Goal: Task Accomplishment & Management: Use online tool/utility

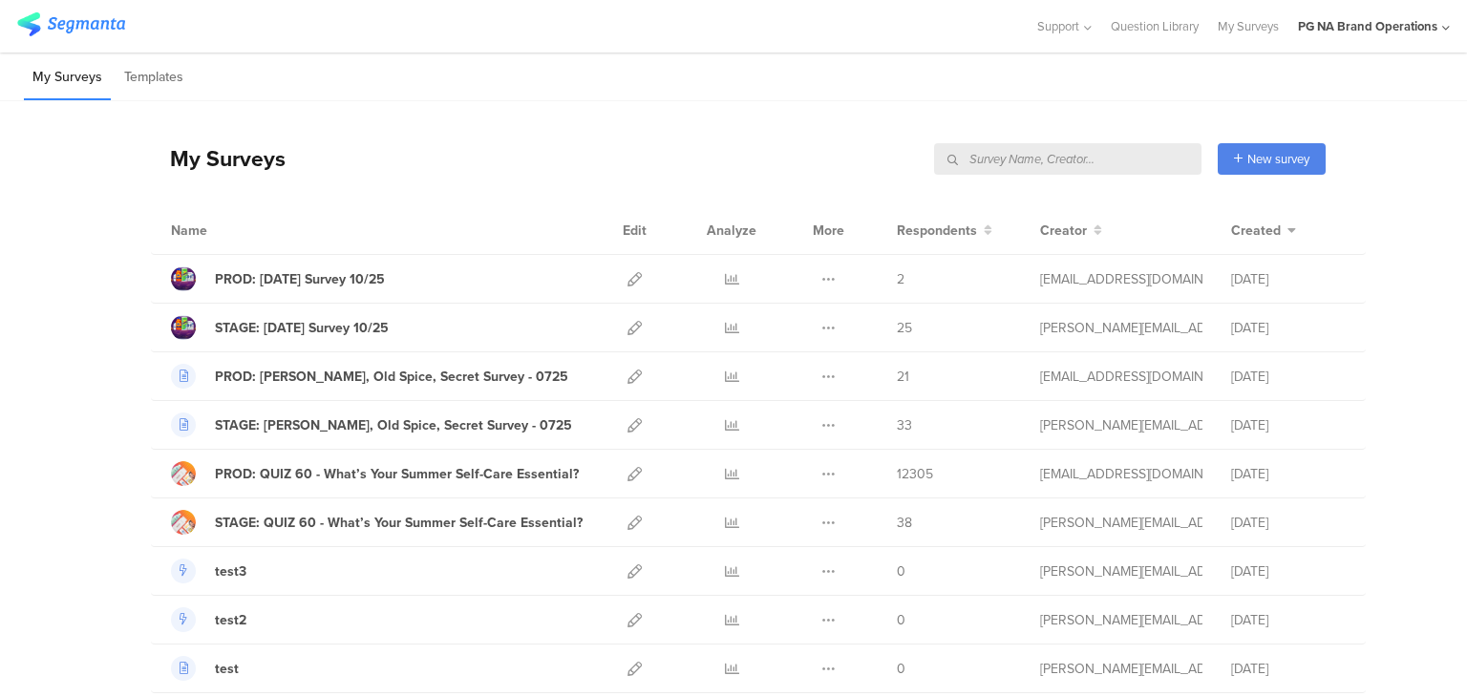
click at [1096, 159] on input "text" at bounding box center [1067, 159] width 267 height 32
type input "complete"
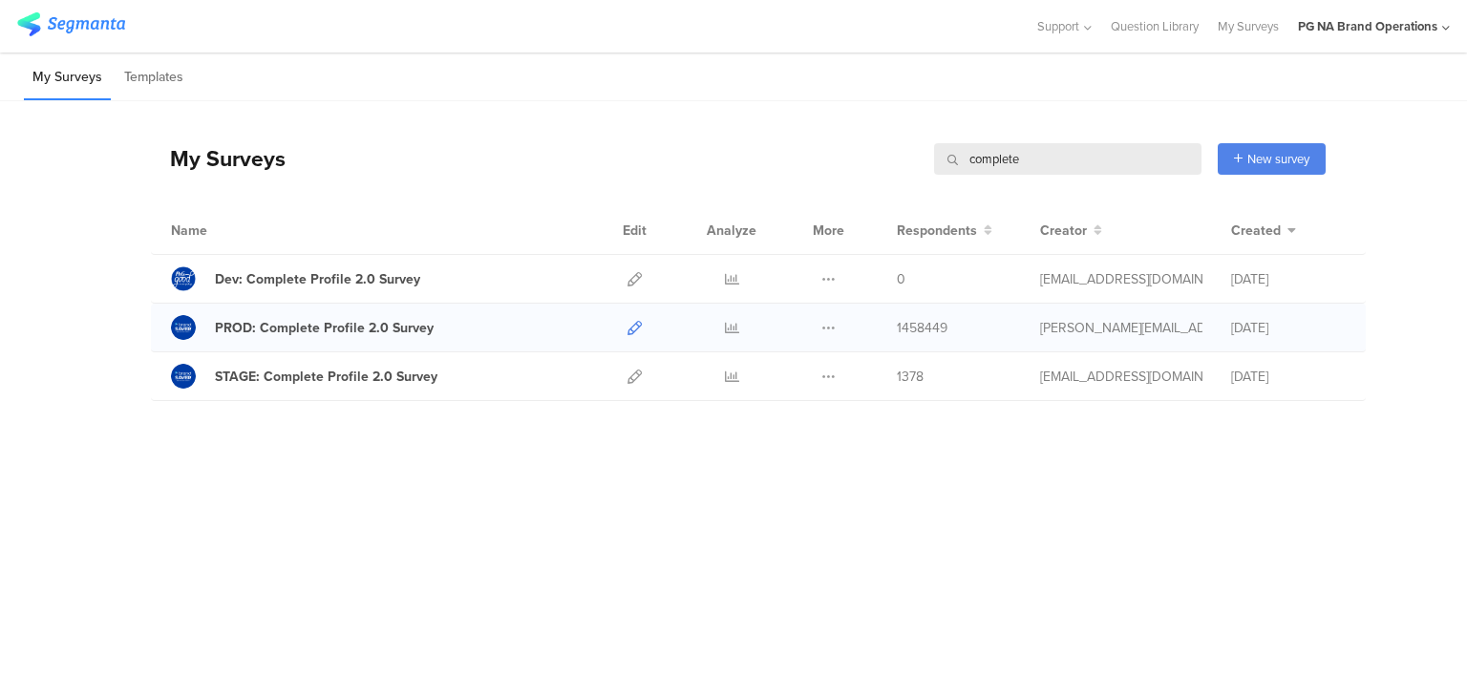
click at [634, 322] on icon at bounding box center [634, 328] width 14 height 14
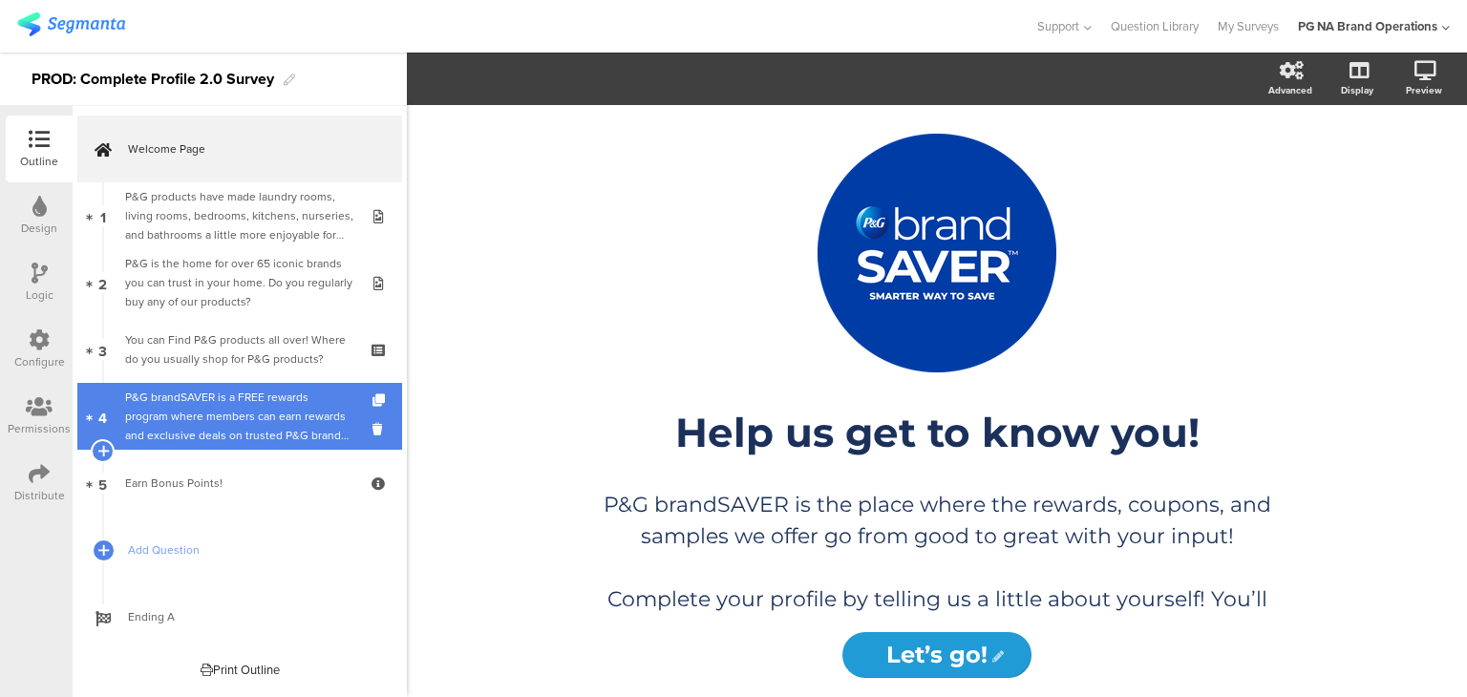
click at [206, 400] on div "P&G brandSAVER is a FREE rewards program where members can earn rewards and exc…" at bounding box center [239, 416] width 228 height 57
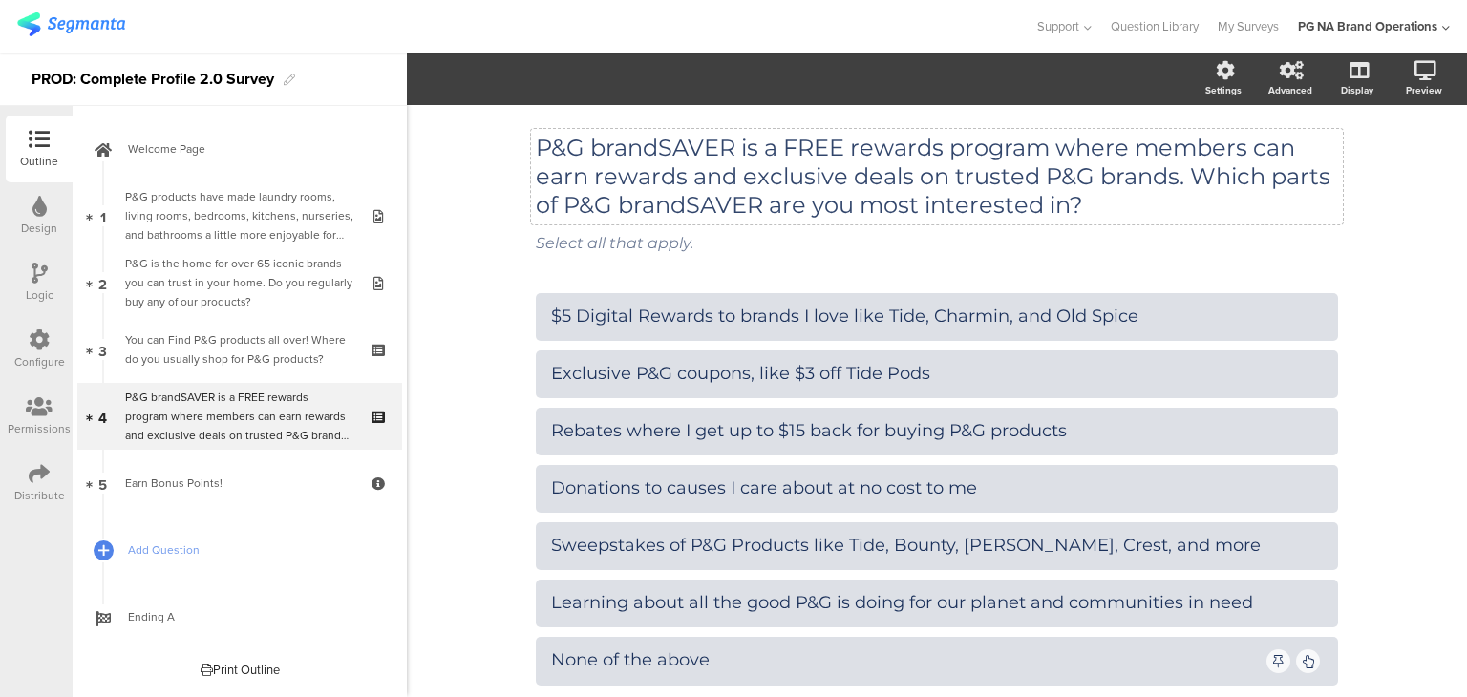
click at [627, 159] on p "P&G brandSAVER is a FREE rewards program where members can earn rewards and exc…" at bounding box center [937, 177] width 802 height 86
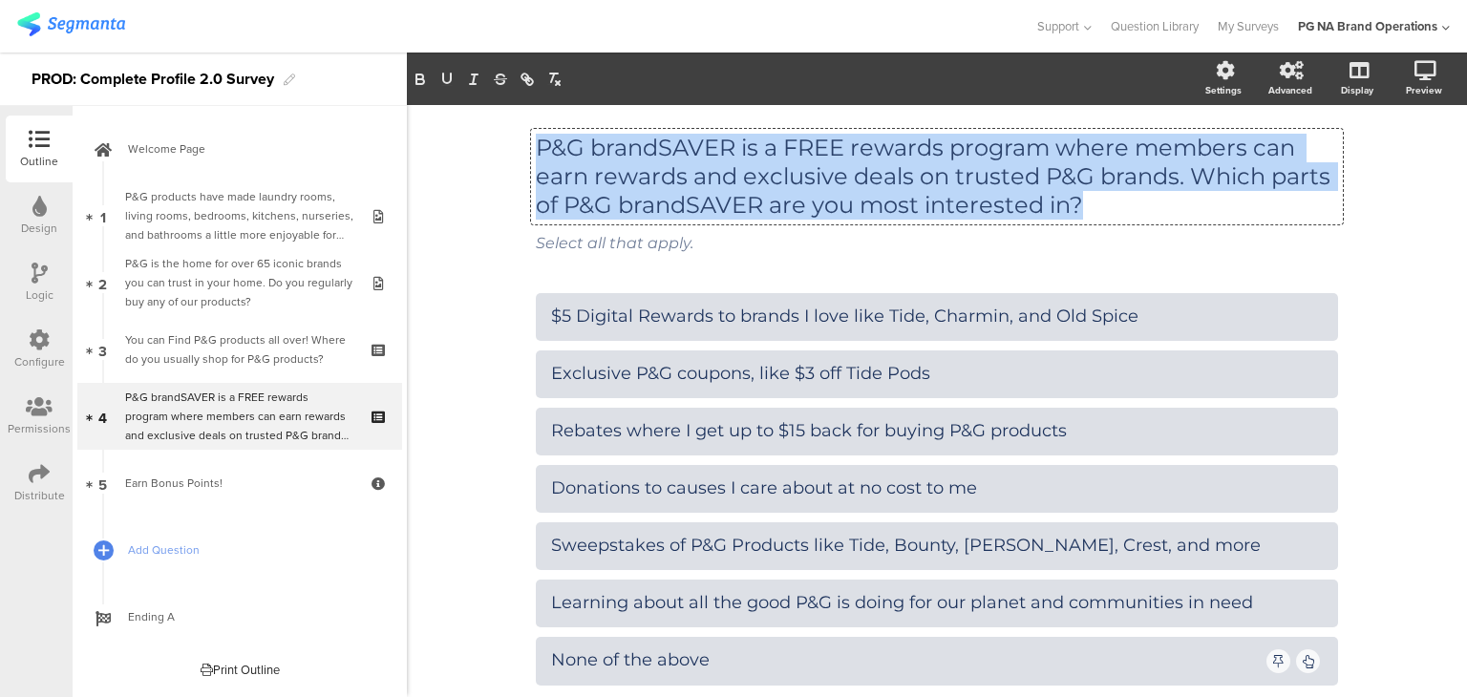
click at [627, 159] on p "P&G brandSAVER is a FREE rewards program where members can earn rewards and exc…" at bounding box center [937, 177] width 802 height 86
click at [842, 150] on p "P&G brandSAVER is a FREE rewards program where members can earn rewards and exc…" at bounding box center [937, 177] width 802 height 86
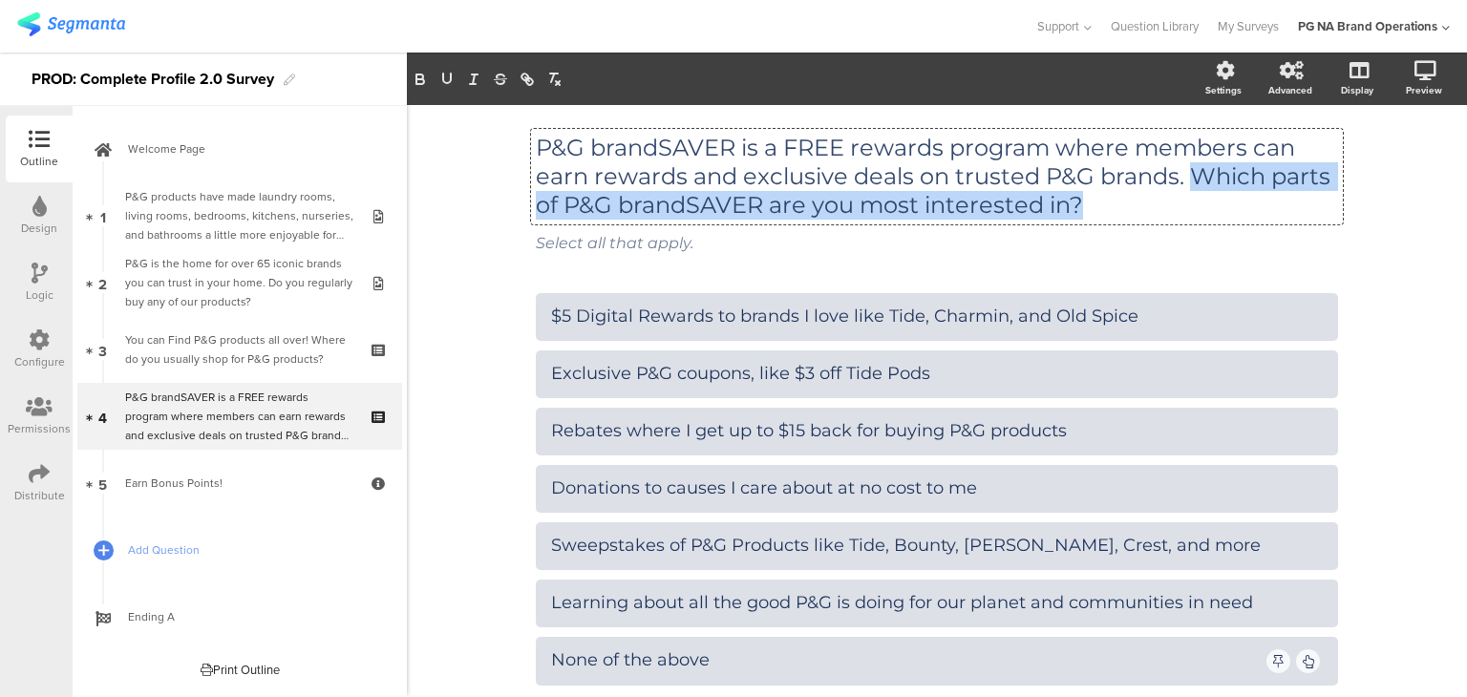
drag, startPoint x: 1184, startPoint y: 177, endPoint x: 1169, endPoint y: 199, distance: 26.8
click at [1169, 199] on p "P&G brandSAVER is a FREE rewards program where members can earn rewards and exc…" at bounding box center [937, 177] width 802 height 86
copy p "Which parts of P&G brandSAVER are you most interested in?"
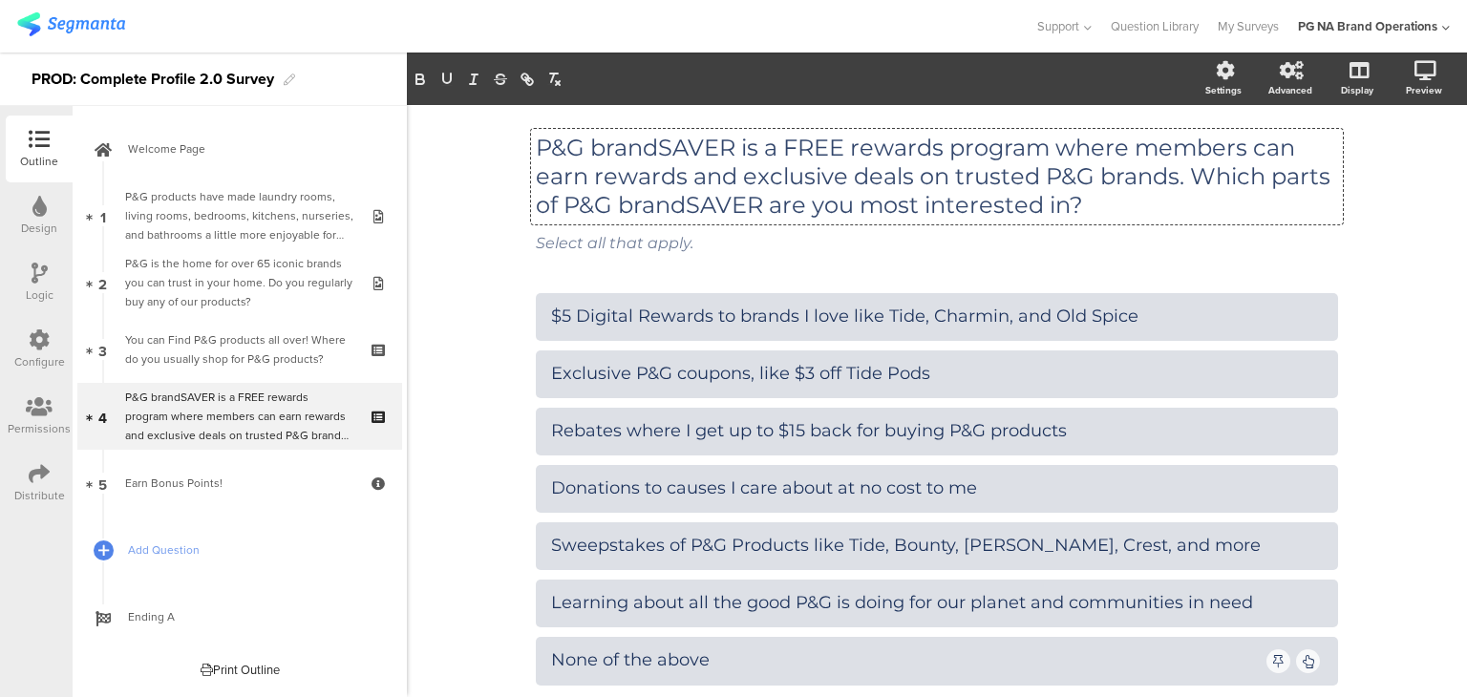
click at [797, 178] on p "P&G brandSAVER is a FREE rewards program where members can earn rewards and exc…" at bounding box center [937, 177] width 802 height 86
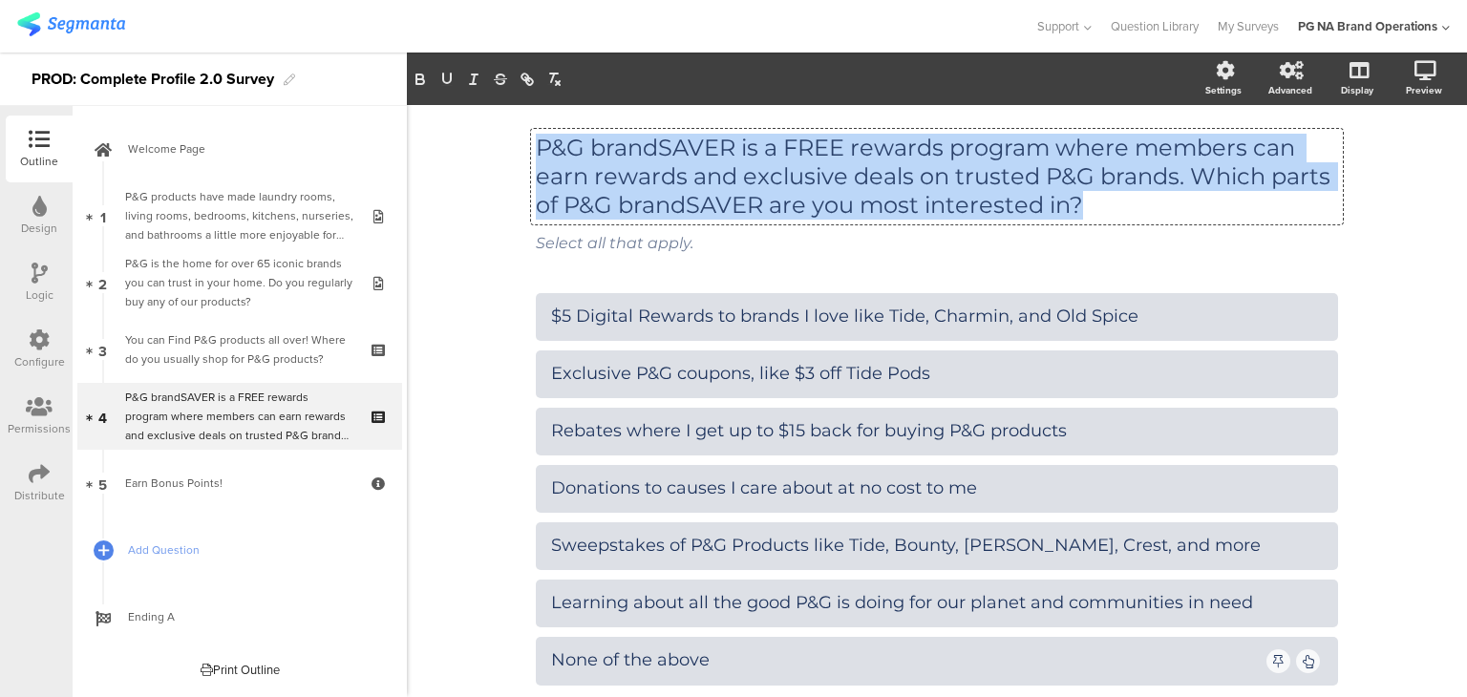
click at [797, 178] on p "P&G brandSAVER is a FREE rewards program where members can earn rewards and exc…" at bounding box center [937, 177] width 802 height 86
copy p "P&G brandSAVER is a FREE rewards program where members can earn rewards and exc…"
